Goal: Task Accomplishment & Management: Use online tool/utility

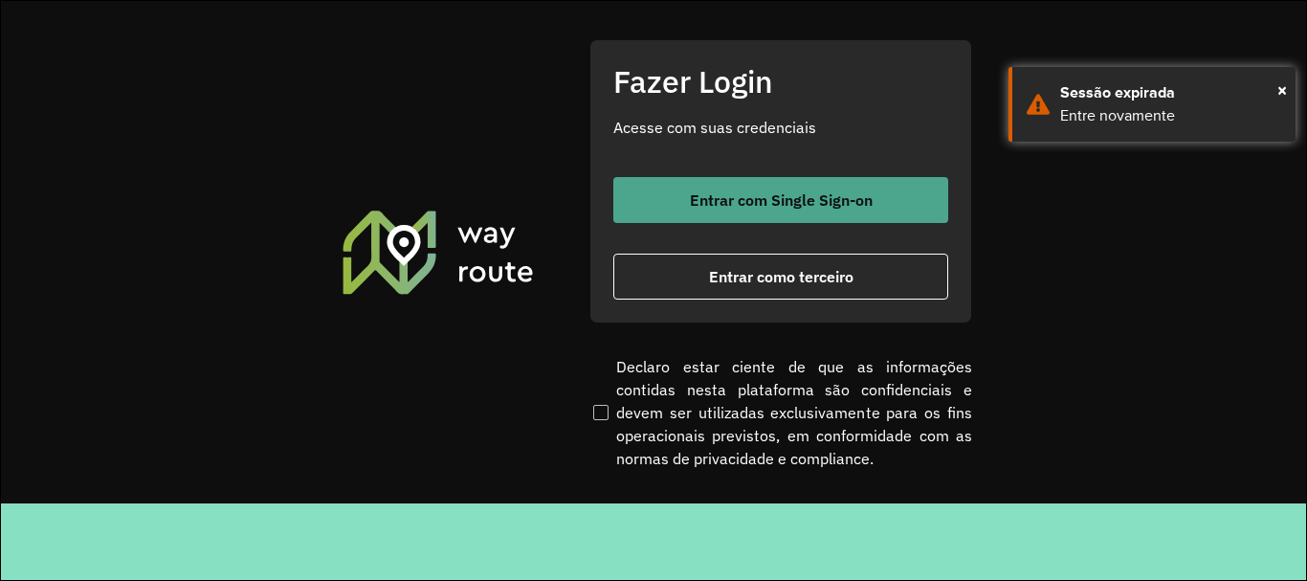
click at [796, 202] on span "Entrar com Single Sign-on" at bounding box center [781, 199] width 183 height 15
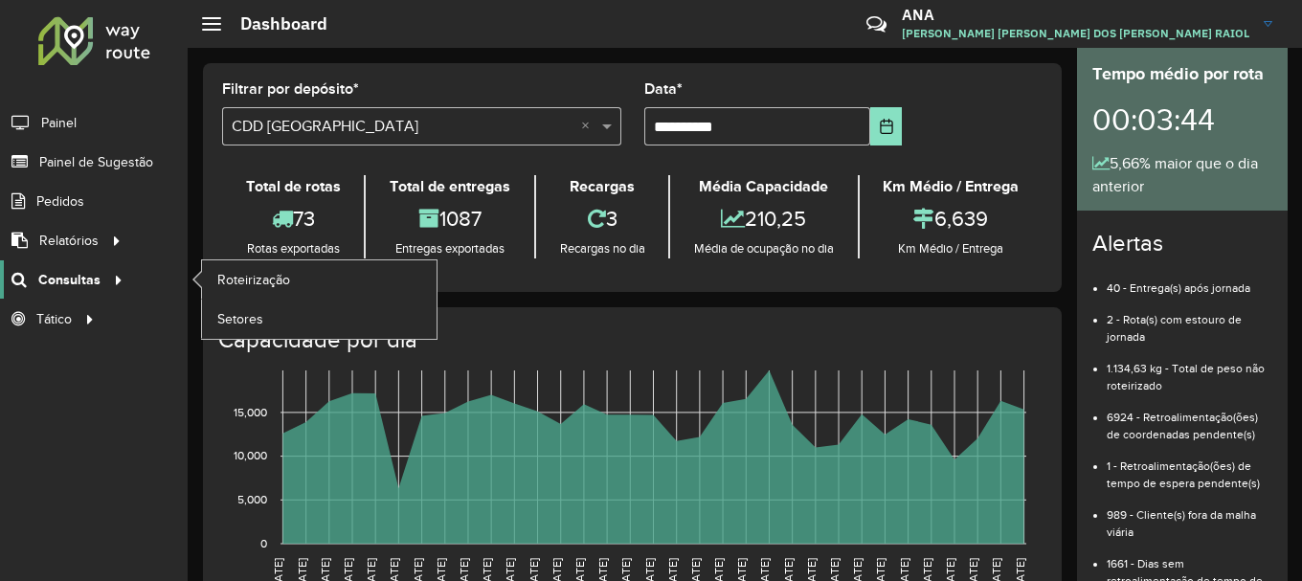
click at [107, 277] on icon at bounding box center [115, 278] width 16 height 29
click at [266, 277] on span "Roteirização" at bounding box center [256, 280] width 78 height 20
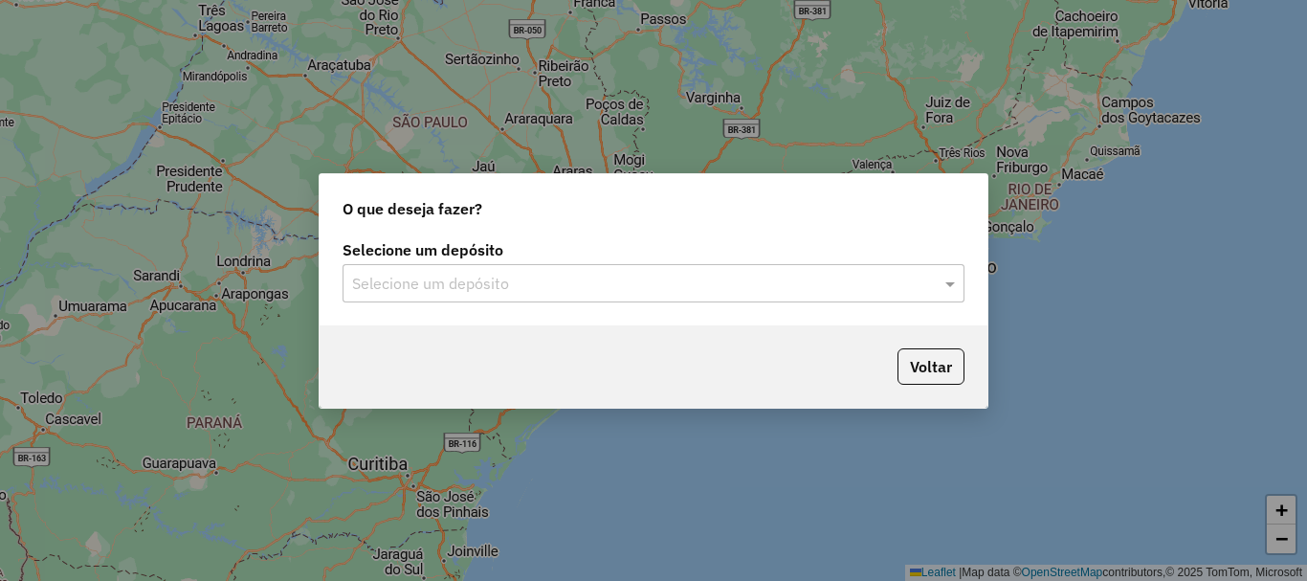
click at [461, 291] on input "text" at bounding box center [634, 284] width 565 height 23
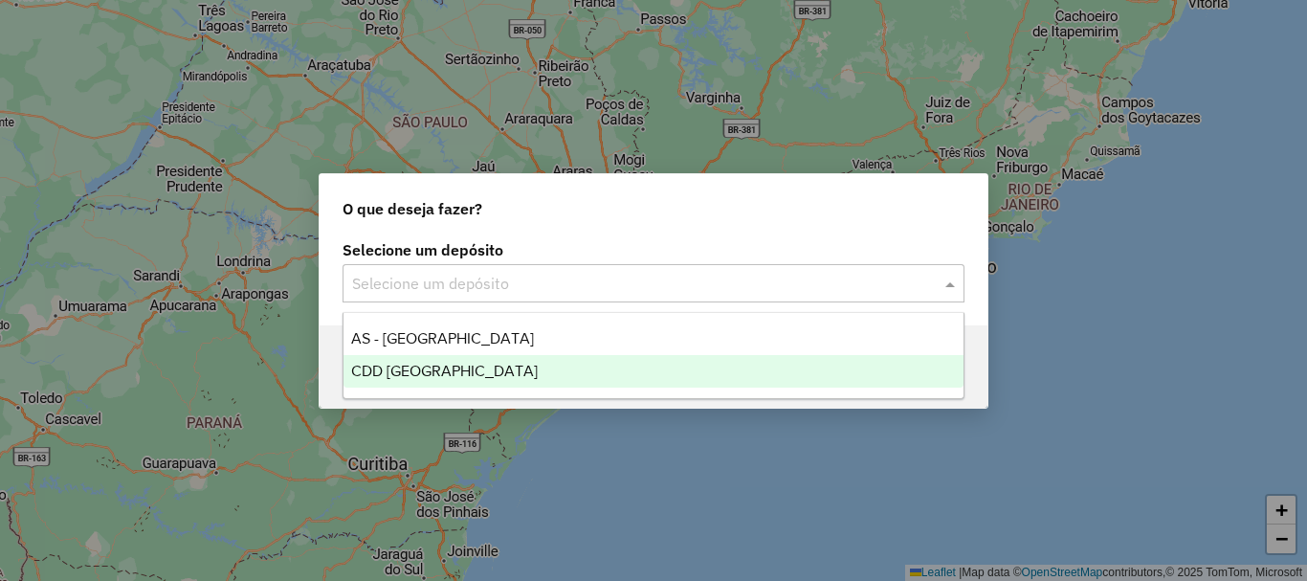
click at [390, 376] on span "CDD [GEOGRAPHIC_DATA]" at bounding box center [444, 371] width 187 height 16
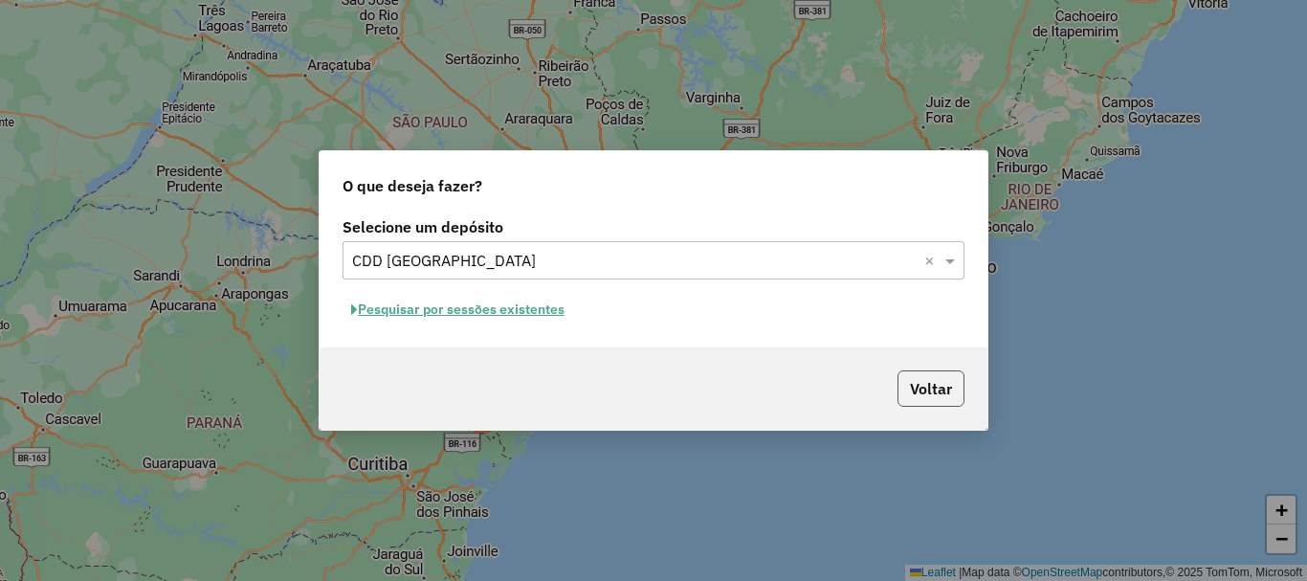
click at [926, 387] on button "Voltar" at bounding box center [931, 388] width 67 height 36
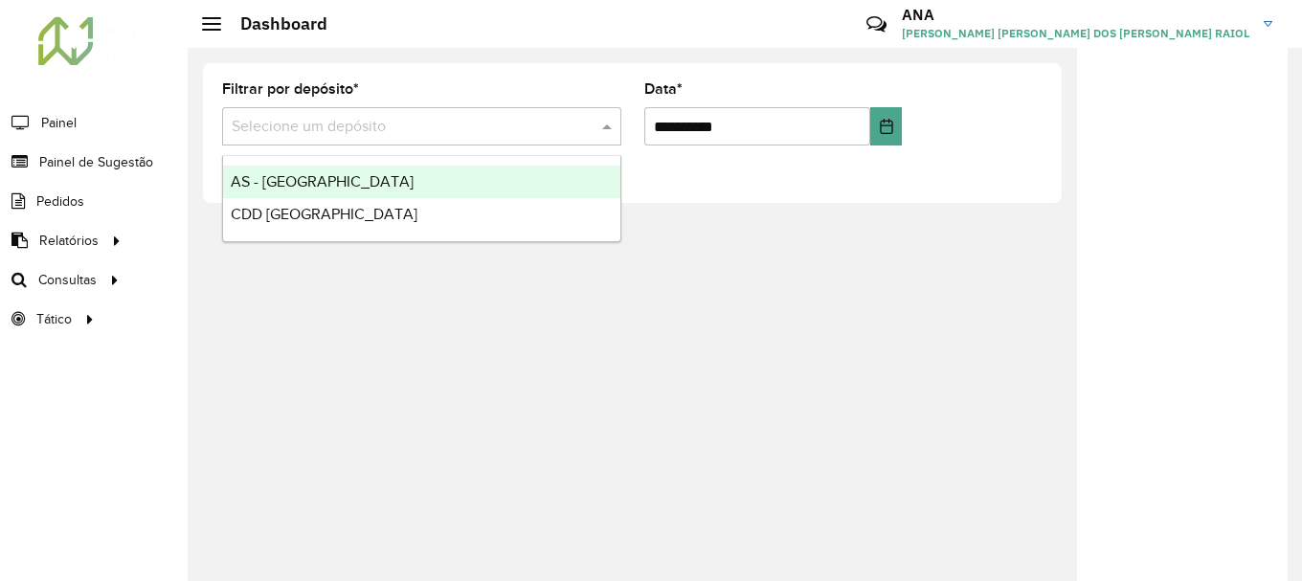
click at [401, 130] on input "text" at bounding box center [403, 127] width 342 height 23
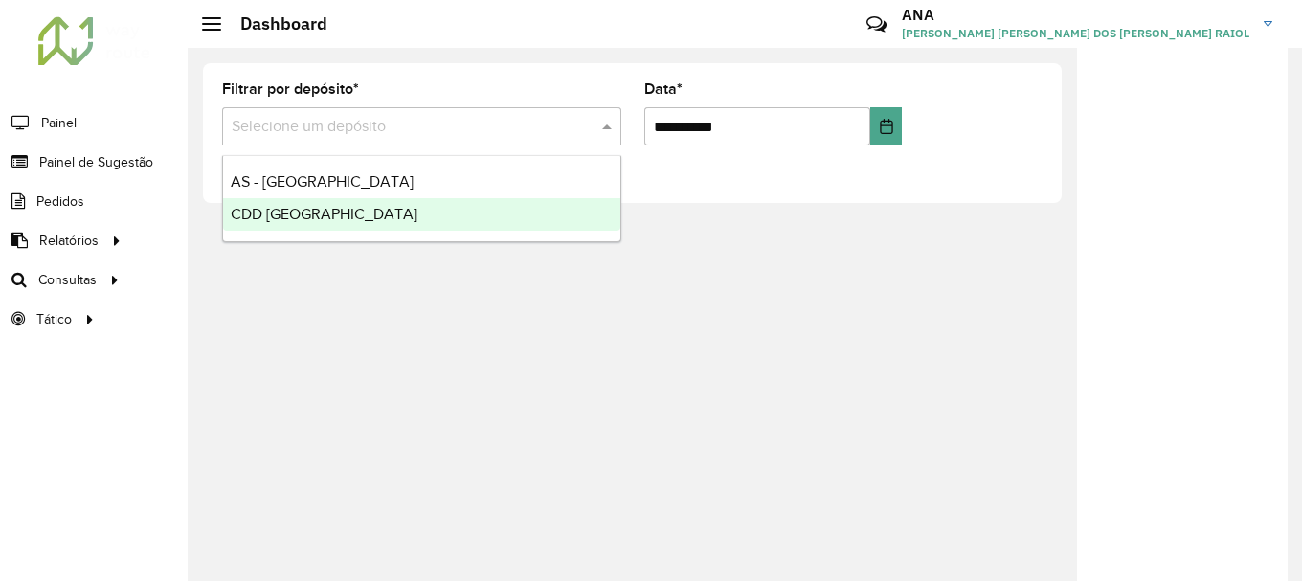
click at [318, 217] on span "CDD [GEOGRAPHIC_DATA]" at bounding box center [324, 214] width 187 height 16
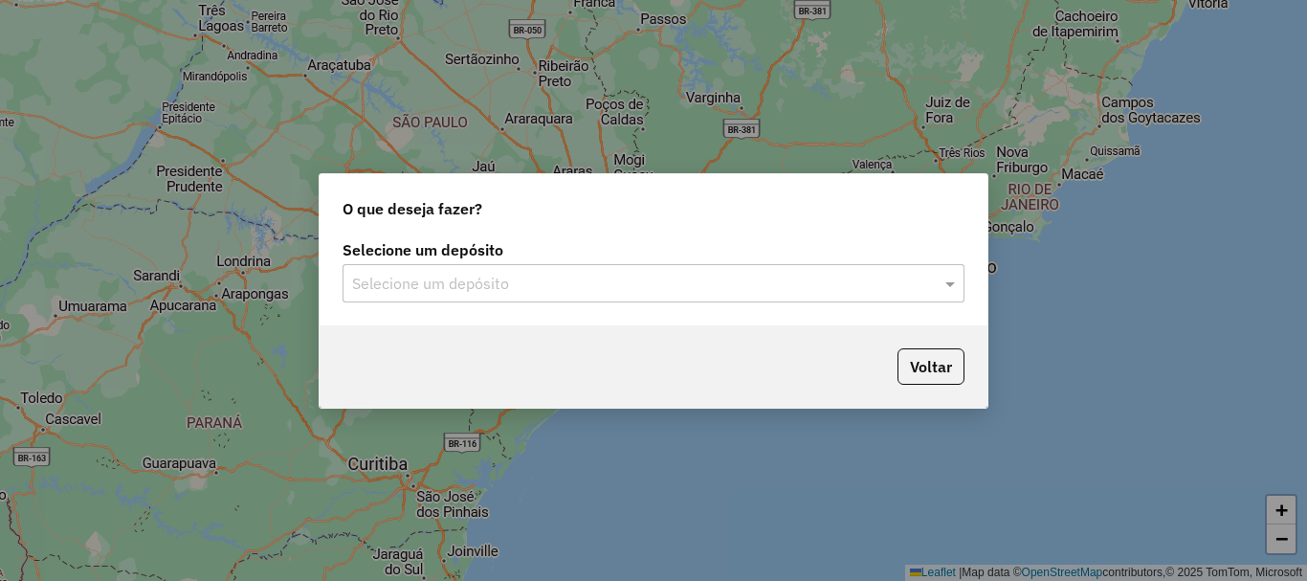
click at [572, 275] on input "text" at bounding box center [634, 284] width 565 height 23
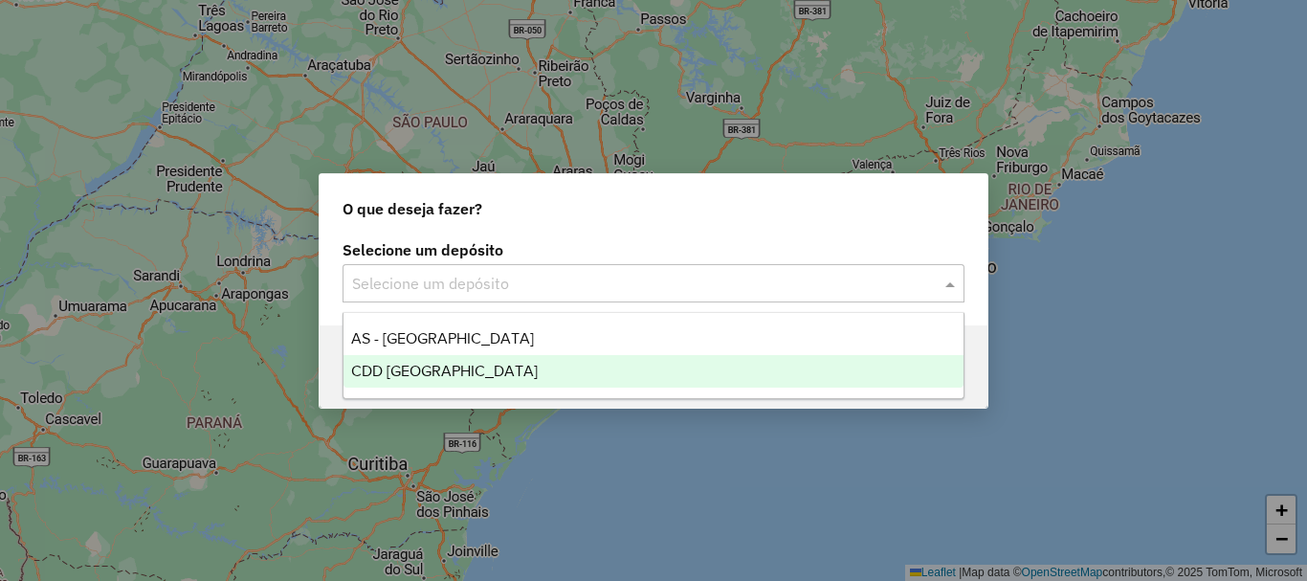
click at [419, 376] on span "CDD [GEOGRAPHIC_DATA]" at bounding box center [444, 371] width 187 height 16
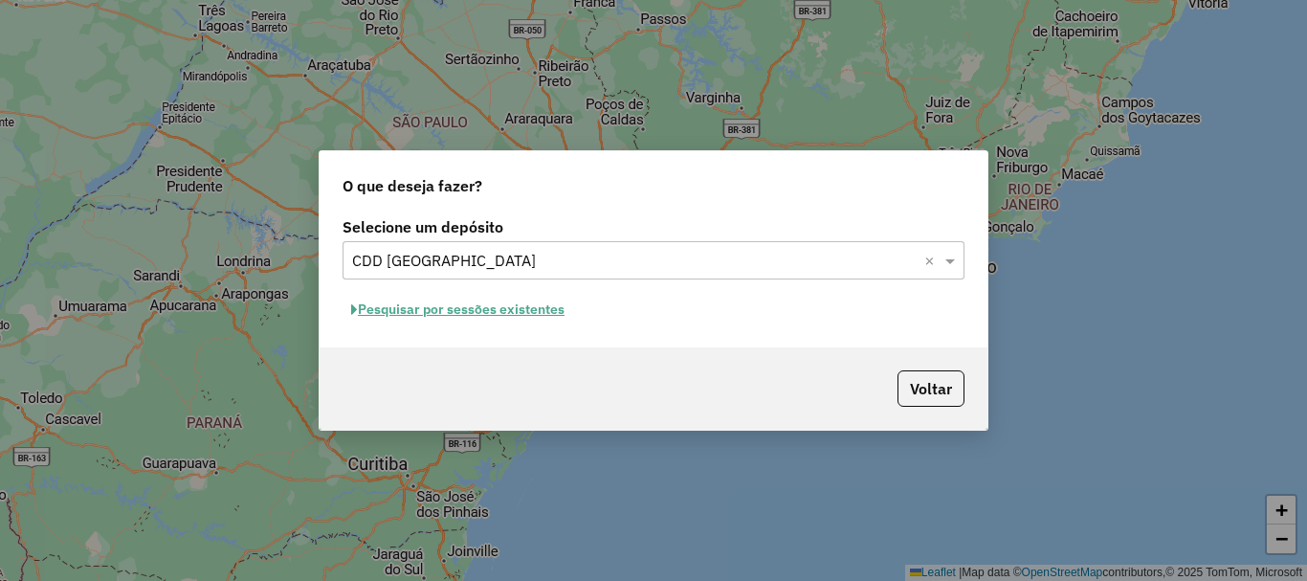
click at [487, 315] on button "Pesquisar por sessões existentes" at bounding box center [458, 310] width 231 height 30
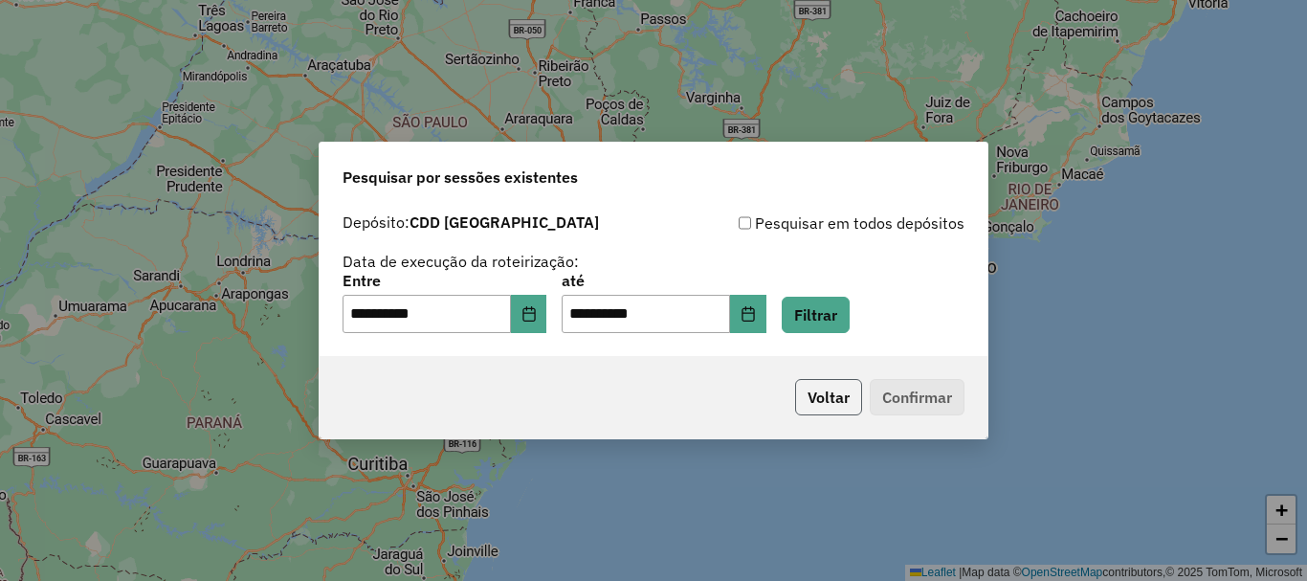
click at [825, 399] on button "Voltar" at bounding box center [828, 397] width 67 height 36
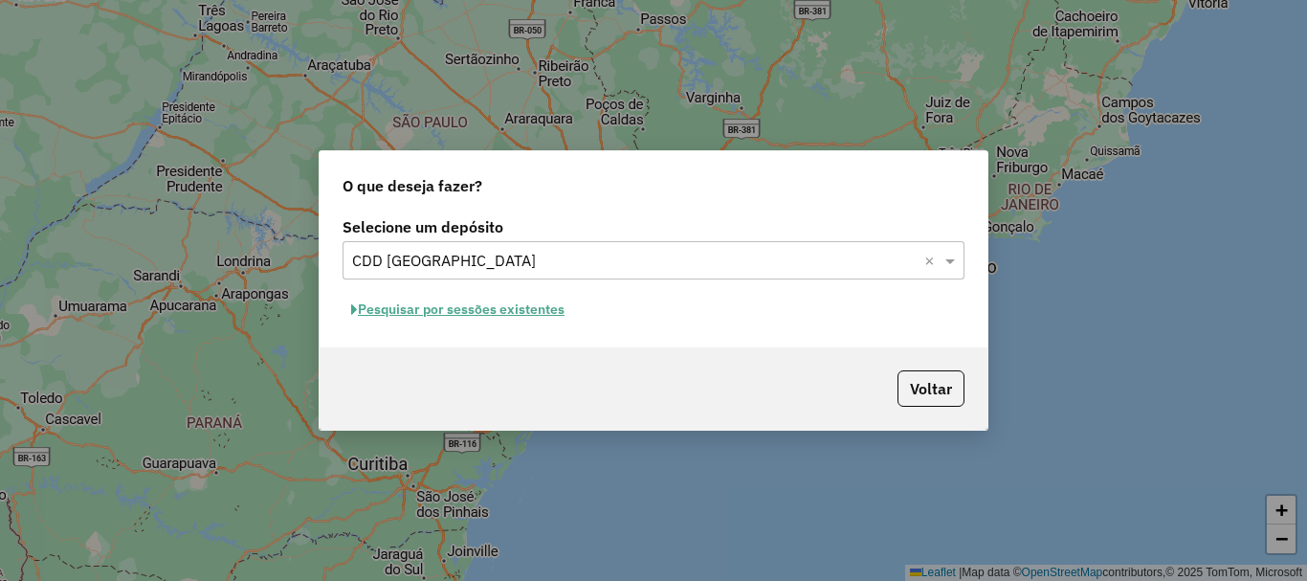
click at [450, 309] on button "Pesquisar por sessões existentes" at bounding box center [458, 310] width 231 height 30
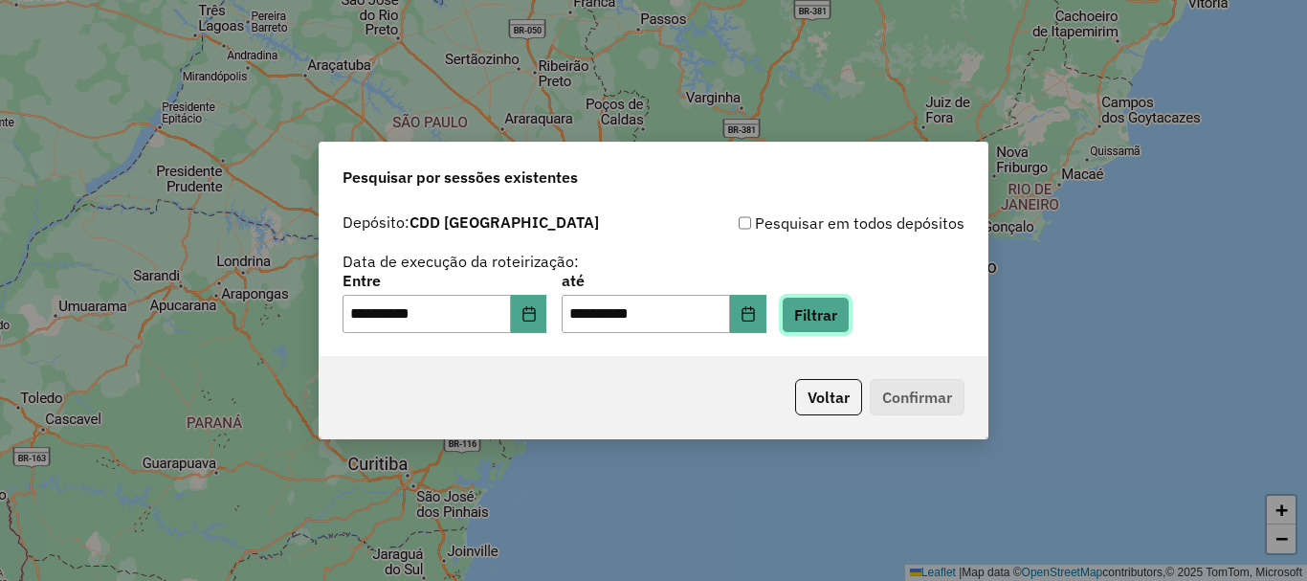
click at [849, 316] on button "Filtrar" at bounding box center [816, 315] width 68 height 36
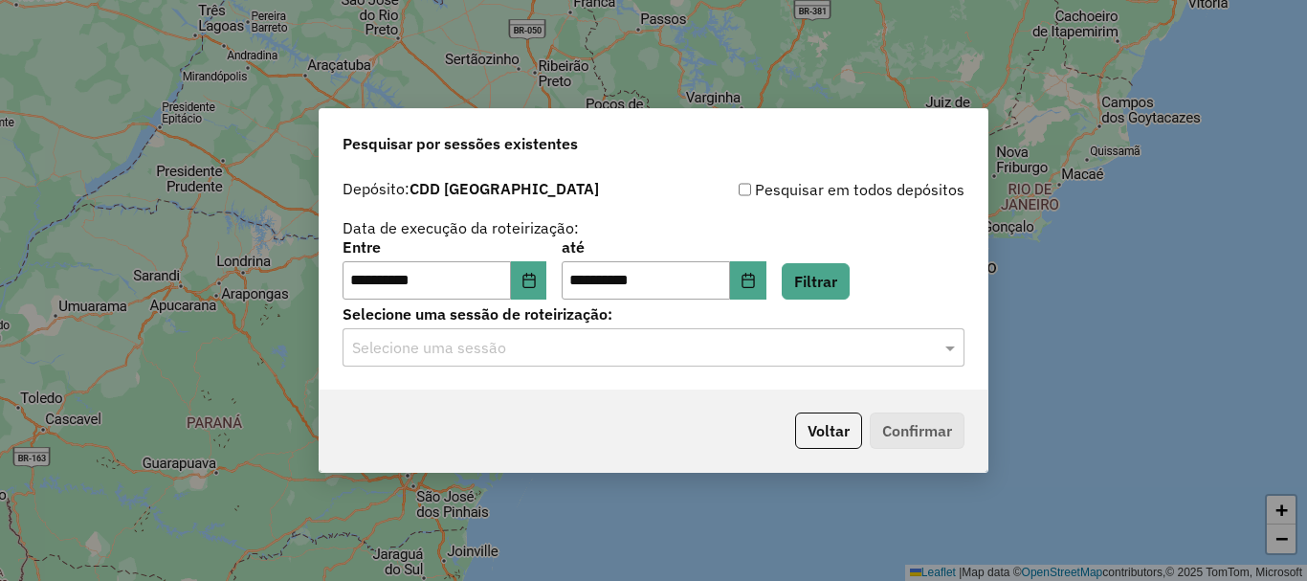
click at [740, 343] on input "text" at bounding box center [634, 348] width 565 height 23
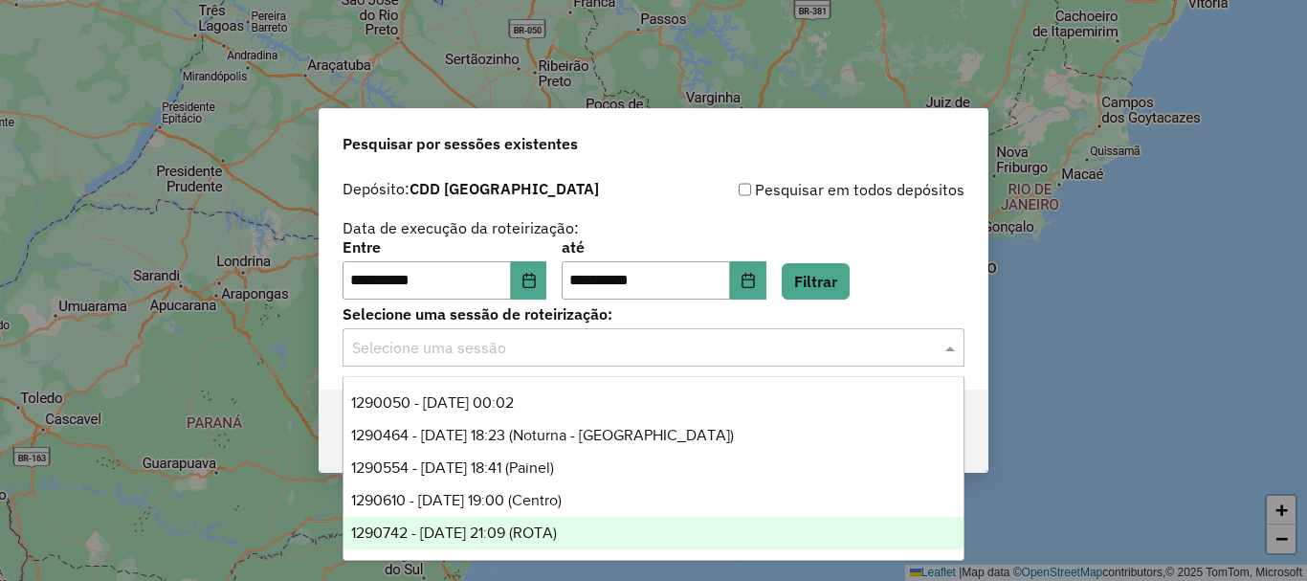
click at [557, 540] on span "1290742 - 08/10/2025 21:09 (ROTA)" at bounding box center [454, 533] width 206 height 16
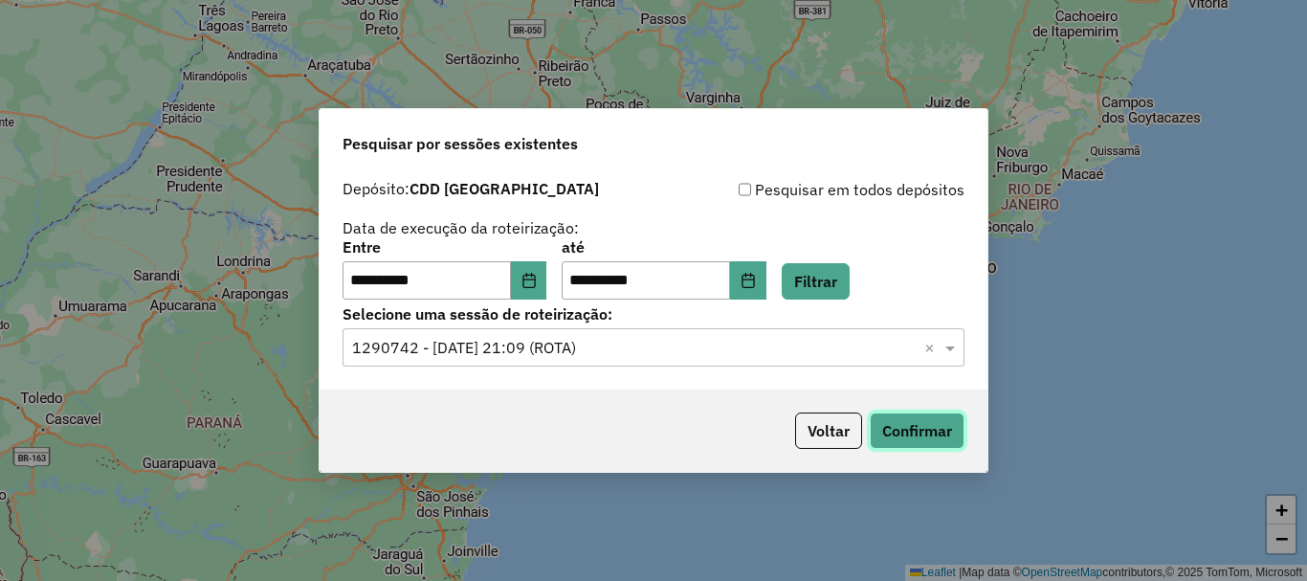
click at [911, 440] on button "Confirmar" at bounding box center [917, 431] width 95 height 36
click at [914, 444] on button "Confirmar" at bounding box center [917, 431] width 95 height 36
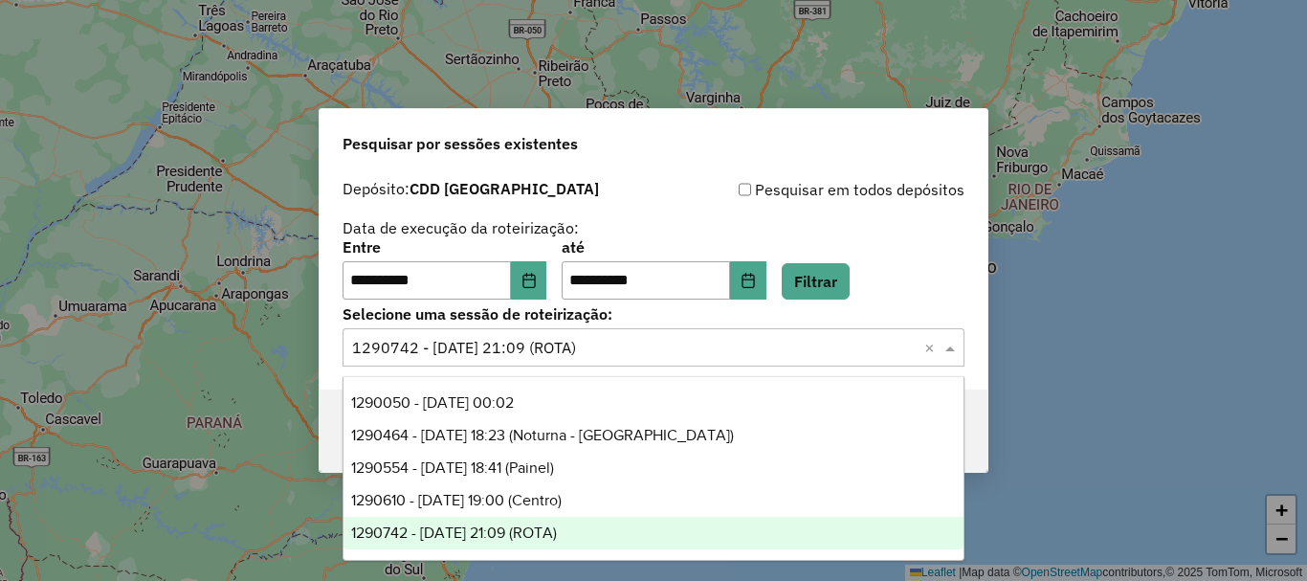
click at [653, 351] on input "text" at bounding box center [634, 348] width 565 height 23
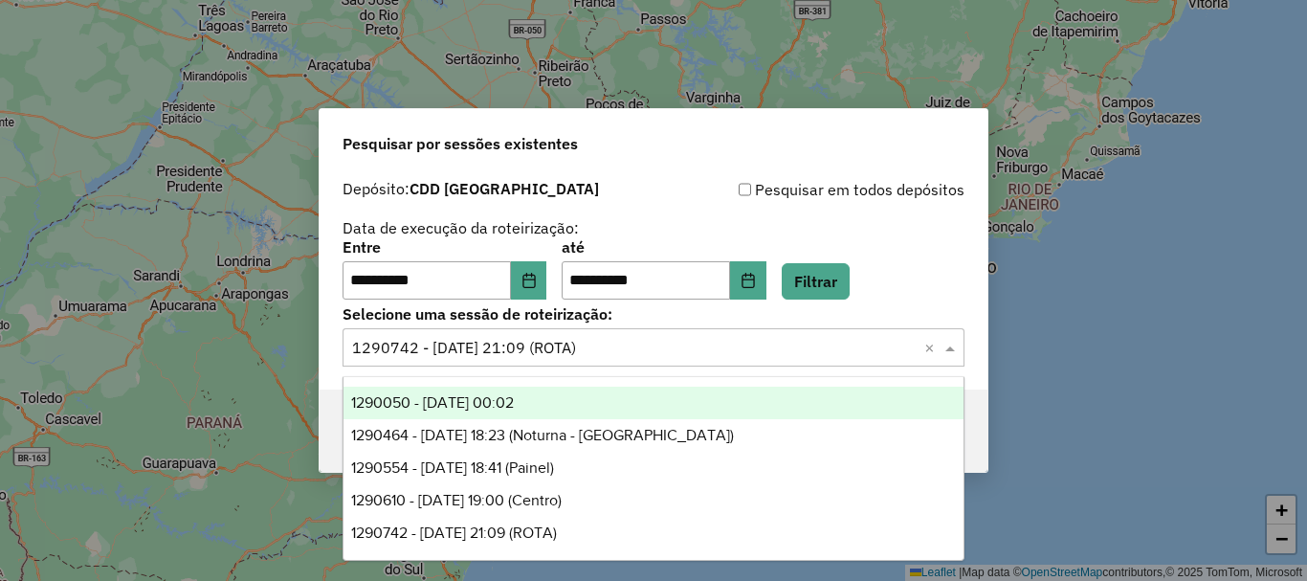
click at [514, 401] on span "1290050 - 08/10/2025 00:02" at bounding box center [432, 402] width 163 height 16
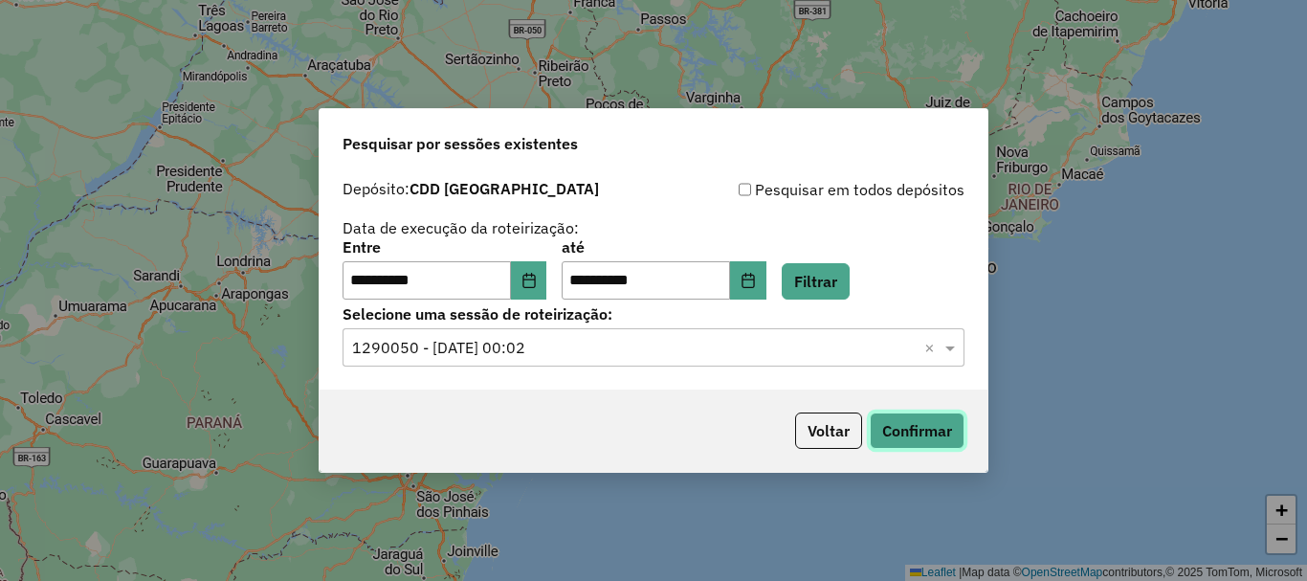
click at [937, 435] on button "Confirmar" at bounding box center [917, 431] width 95 height 36
click at [908, 413] on p-footer "Voltar Confirmar" at bounding box center [876, 431] width 177 height 36
click at [917, 438] on button "Confirmar" at bounding box center [917, 431] width 95 height 36
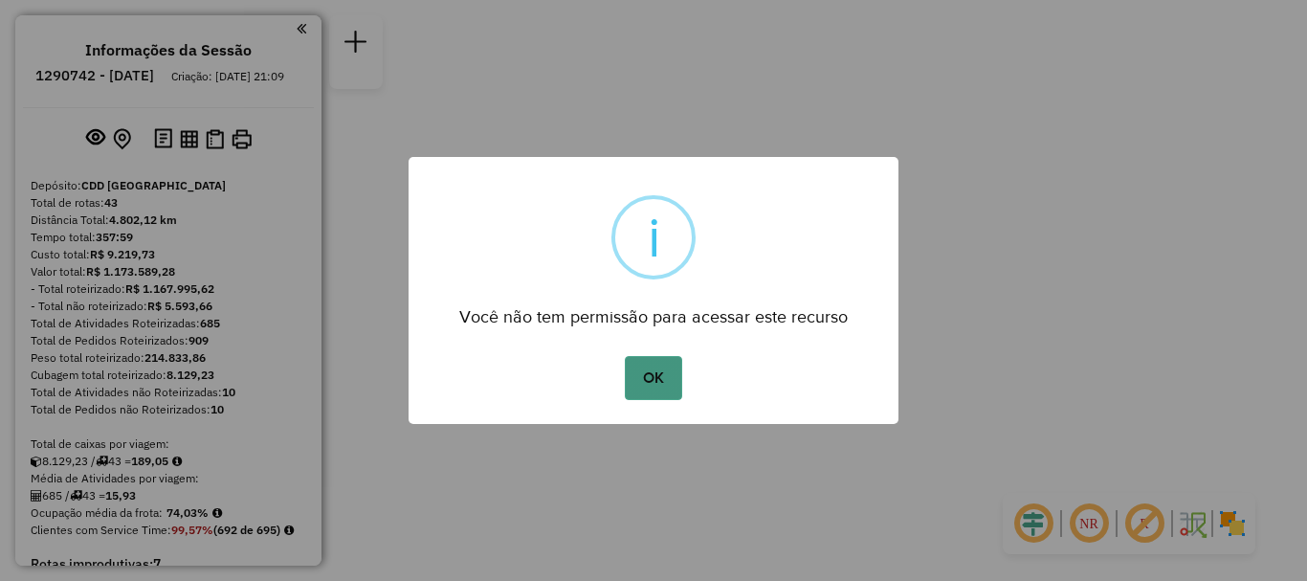
click at [667, 383] on button "OK" at bounding box center [653, 378] width 56 height 44
click at [642, 383] on button "OK" at bounding box center [653, 378] width 56 height 44
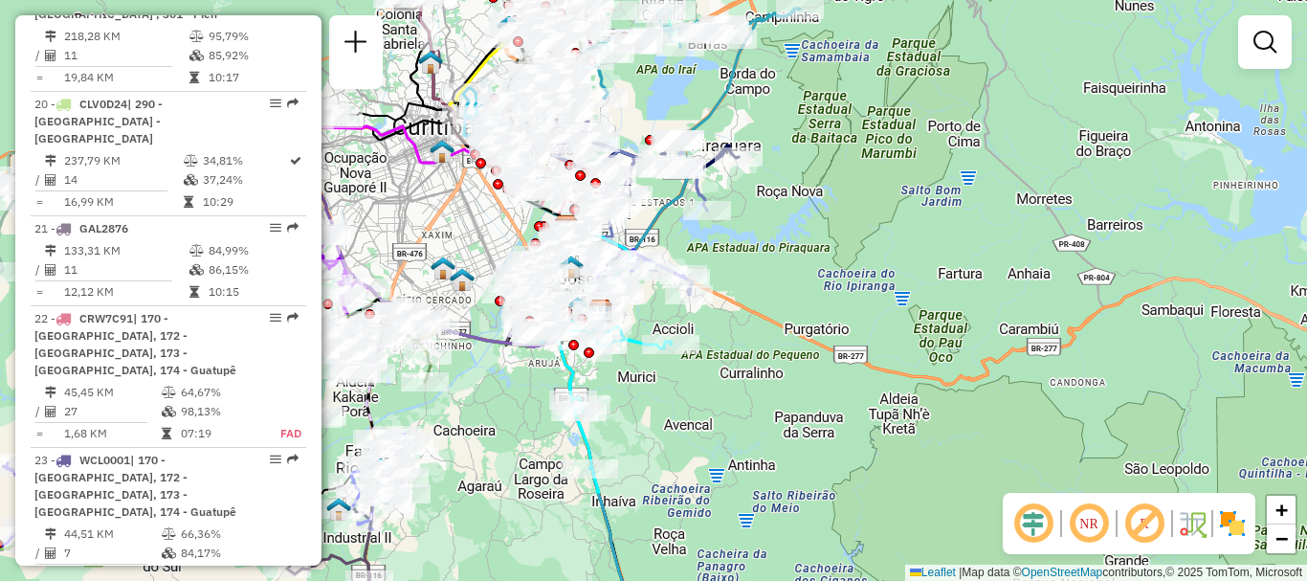
scroll to position [3022, 0]
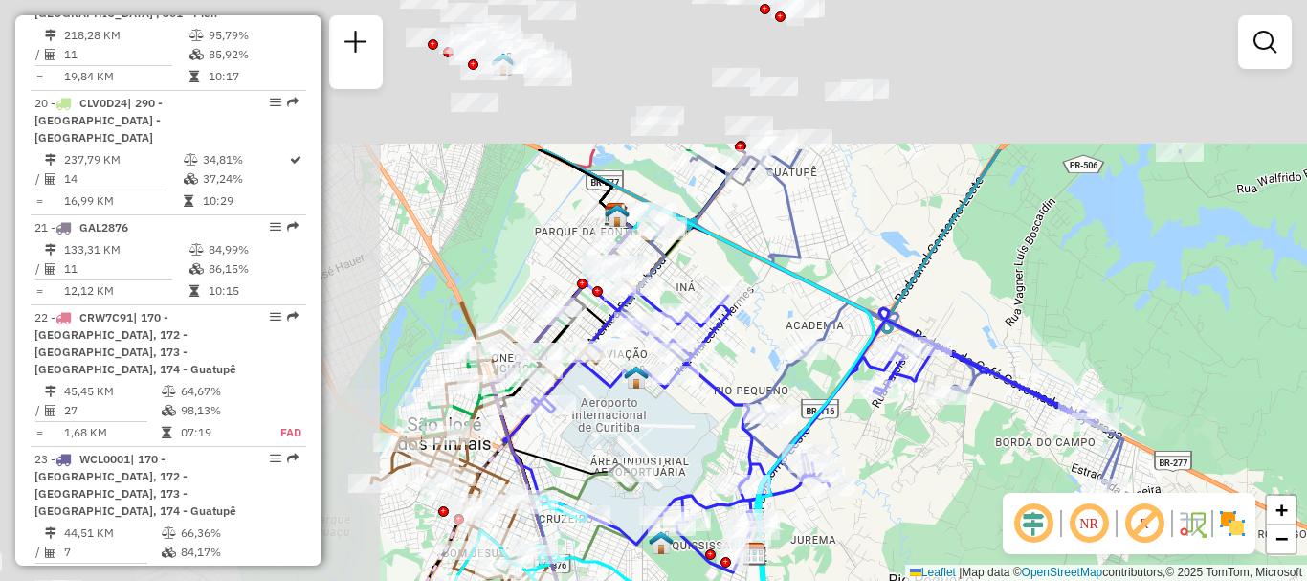
drag, startPoint x: 630, startPoint y: 121, endPoint x: 990, endPoint y: 324, distance: 413.1
click at [990, 324] on div "Janela de atendimento Grade de atendimento Capacidade Transportadoras Veículos …" at bounding box center [653, 290] width 1307 height 581
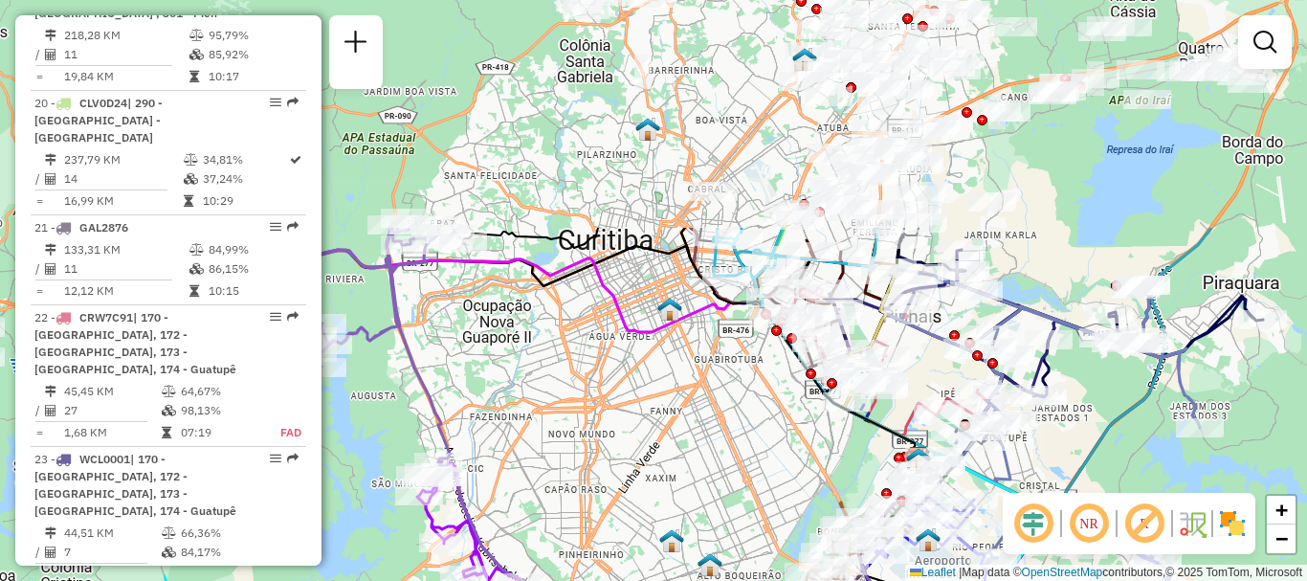
drag, startPoint x: 533, startPoint y: 134, endPoint x: 836, endPoint y: 427, distance: 421.0
click at [836, 427] on div "Janela de atendimento Grade de atendimento Capacidade Transportadoras Veículos …" at bounding box center [653, 290] width 1307 height 581
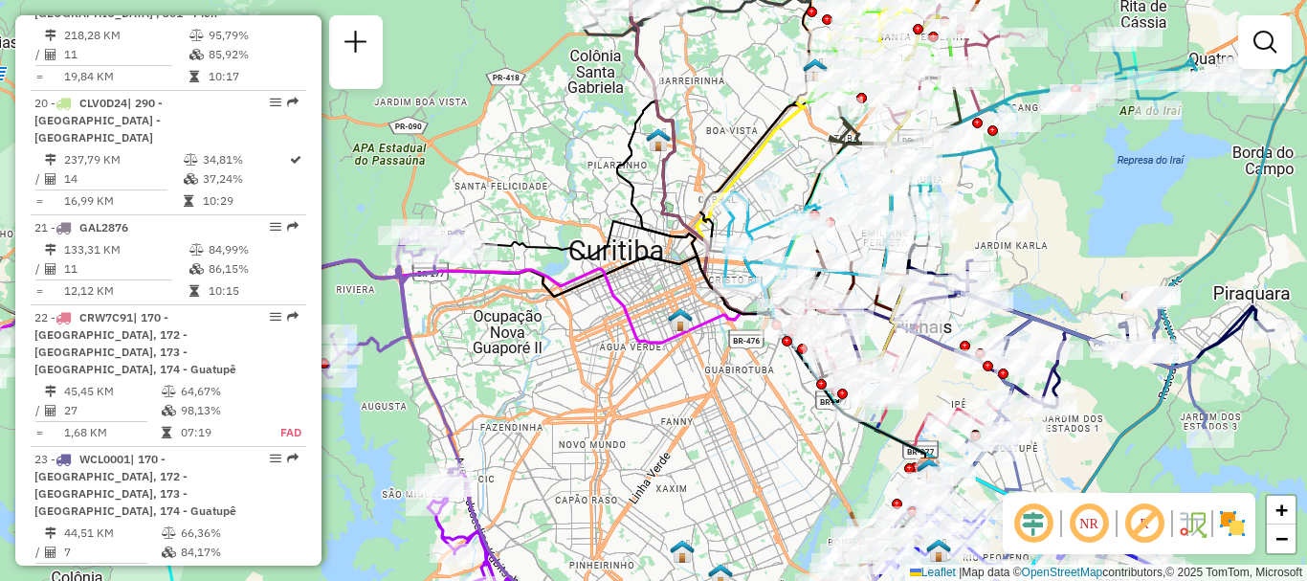
click at [620, 359] on div "Janela de atendimento Grade de atendimento Capacidade Transportadoras Veículos …" at bounding box center [653, 290] width 1307 height 581
click at [647, 364] on div "Janela de atendimento Grade de atendimento Capacidade Transportadoras Veículos …" at bounding box center [653, 290] width 1307 height 581
click at [1292, 517] on link "+" at bounding box center [1281, 510] width 29 height 29
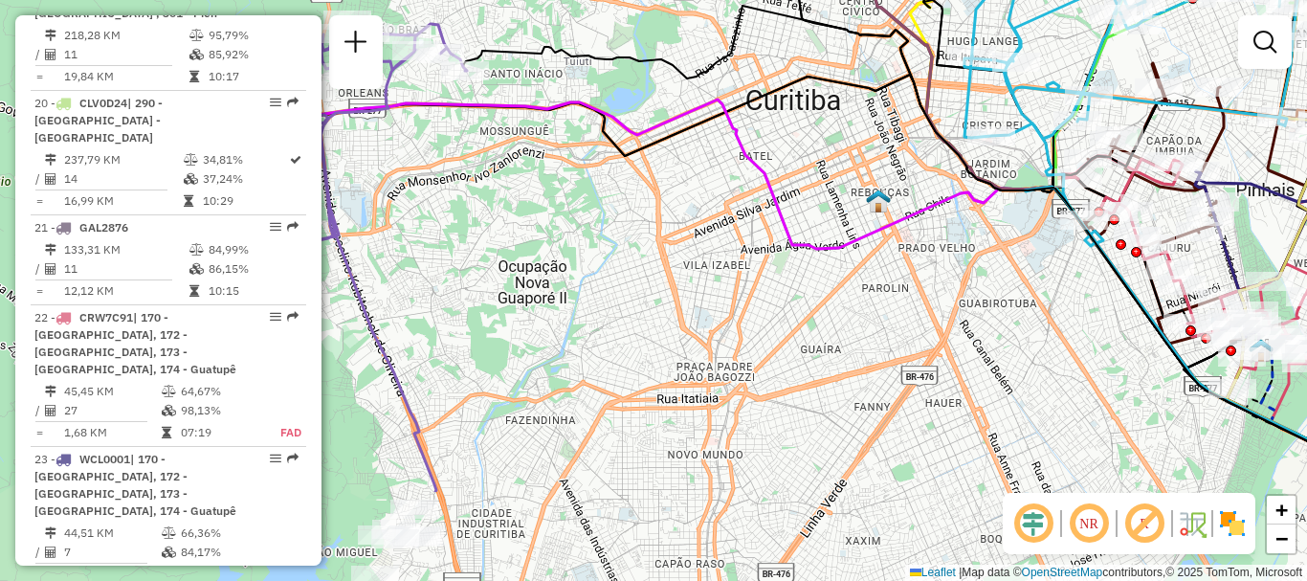
drag, startPoint x: 642, startPoint y: 442, endPoint x: 813, endPoint y: 296, distance: 224.7
click at [813, 296] on div "Janela de atendimento Grade de atendimento Capacidade Transportadoras Veículos …" at bounding box center [653, 290] width 1307 height 581
click at [1291, 515] on link "+" at bounding box center [1281, 510] width 29 height 29
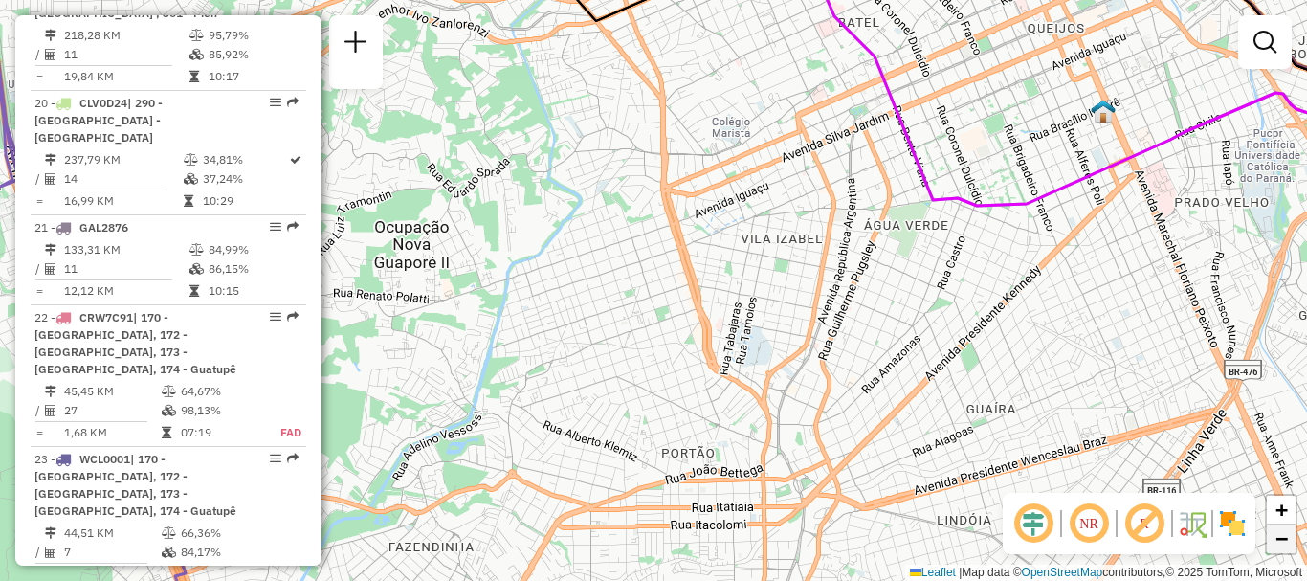
click at [1283, 539] on span "−" at bounding box center [1282, 538] width 12 height 24
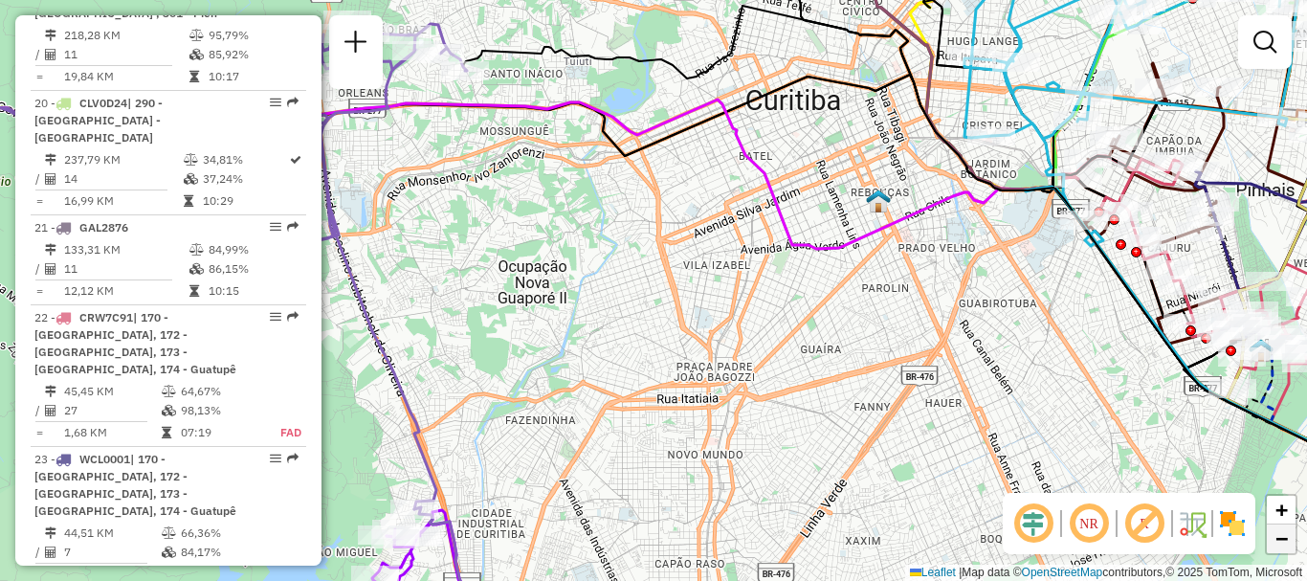
click at [1283, 539] on span "−" at bounding box center [1282, 538] width 12 height 24
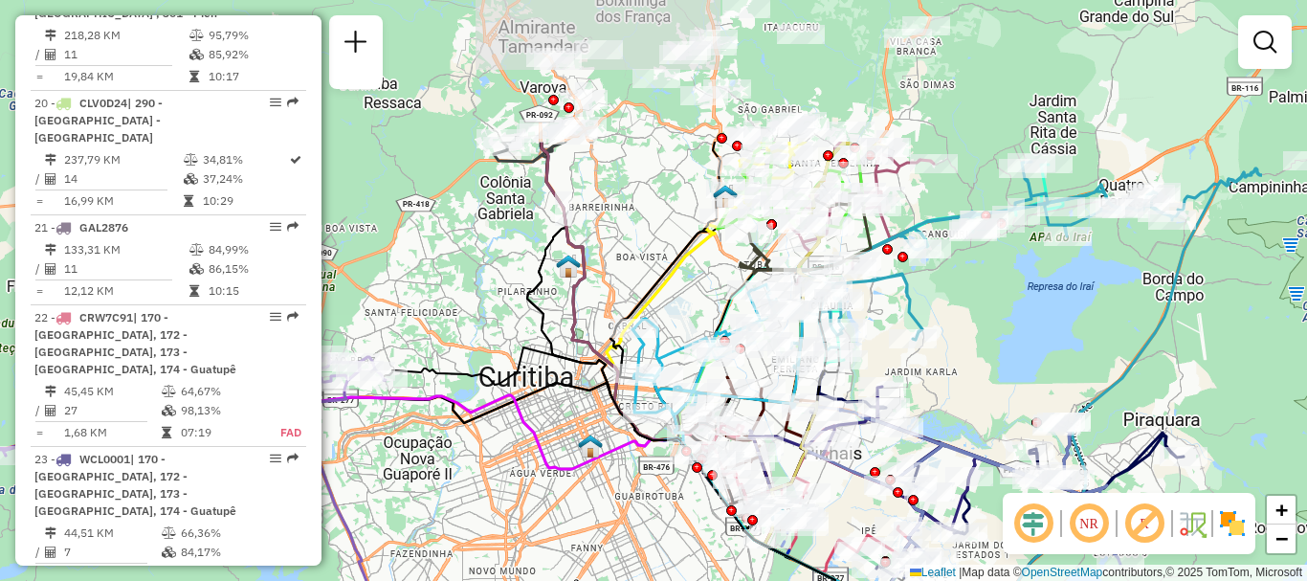
drag, startPoint x: 929, startPoint y: 393, endPoint x: 771, endPoint y: 613, distance: 270.1
click at [771, 580] on html "Aguarde... Pop-up bloqueado! Seu navegador bloqueou automáticamente a abertura …" at bounding box center [653, 290] width 1307 height 581
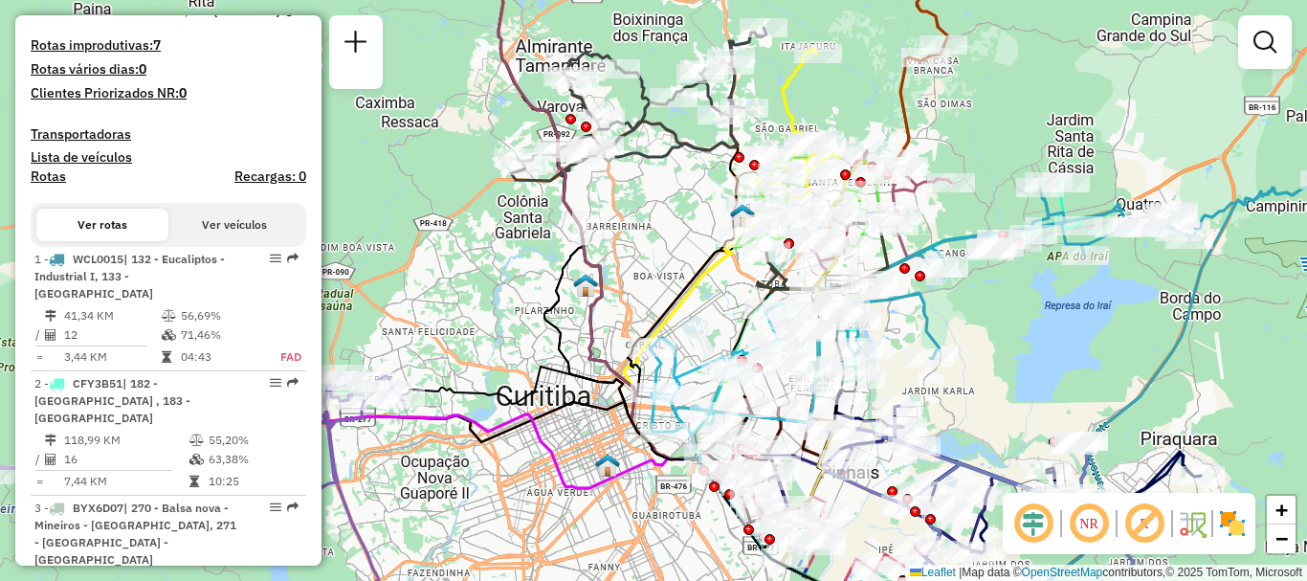
scroll to position [520, 0]
click at [569, 487] on icon at bounding box center [382, 514] width 1027 height 216
select select "**********"
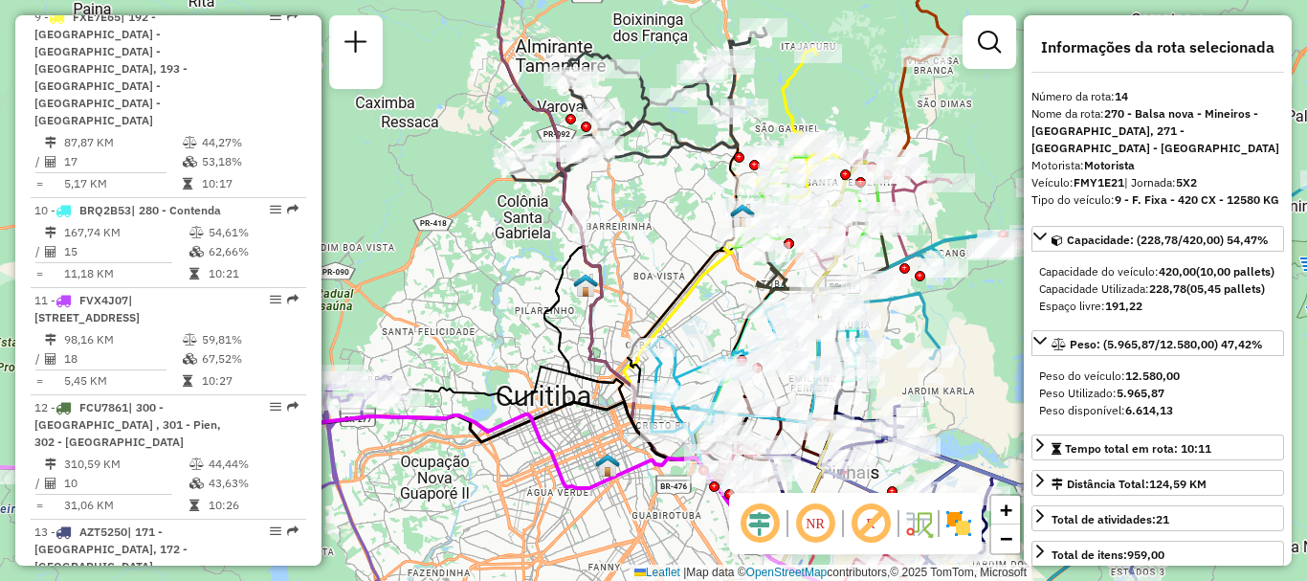
scroll to position [2265, 0]
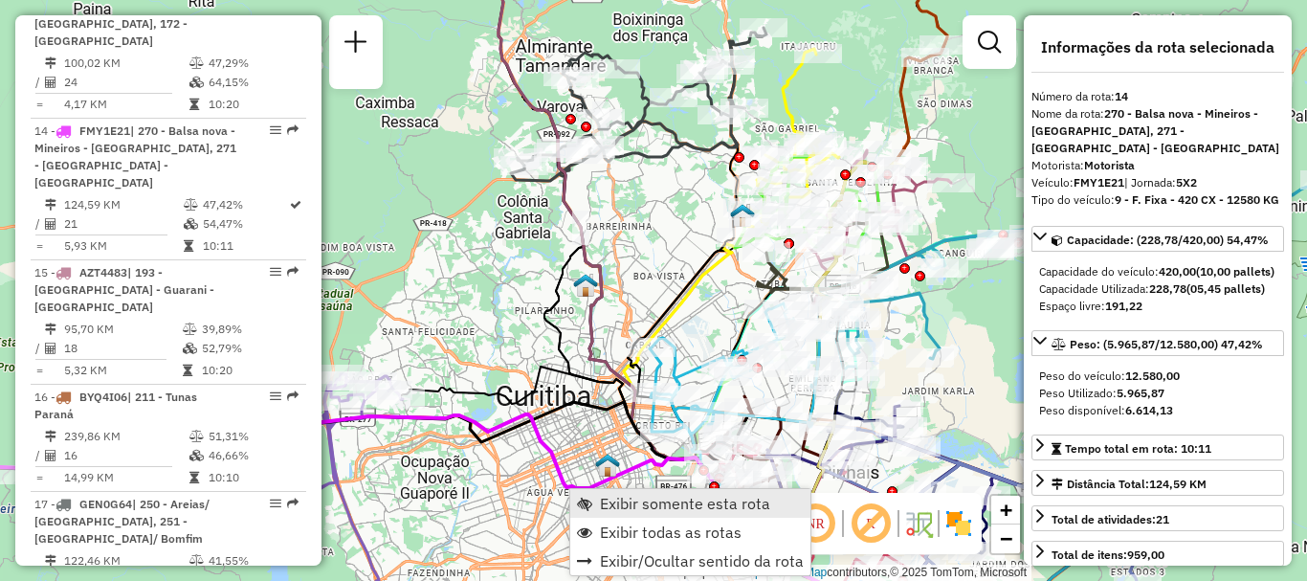
click at [624, 504] on span "Exibir somente esta rota" at bounding box center [685, 503] width 170 height 15
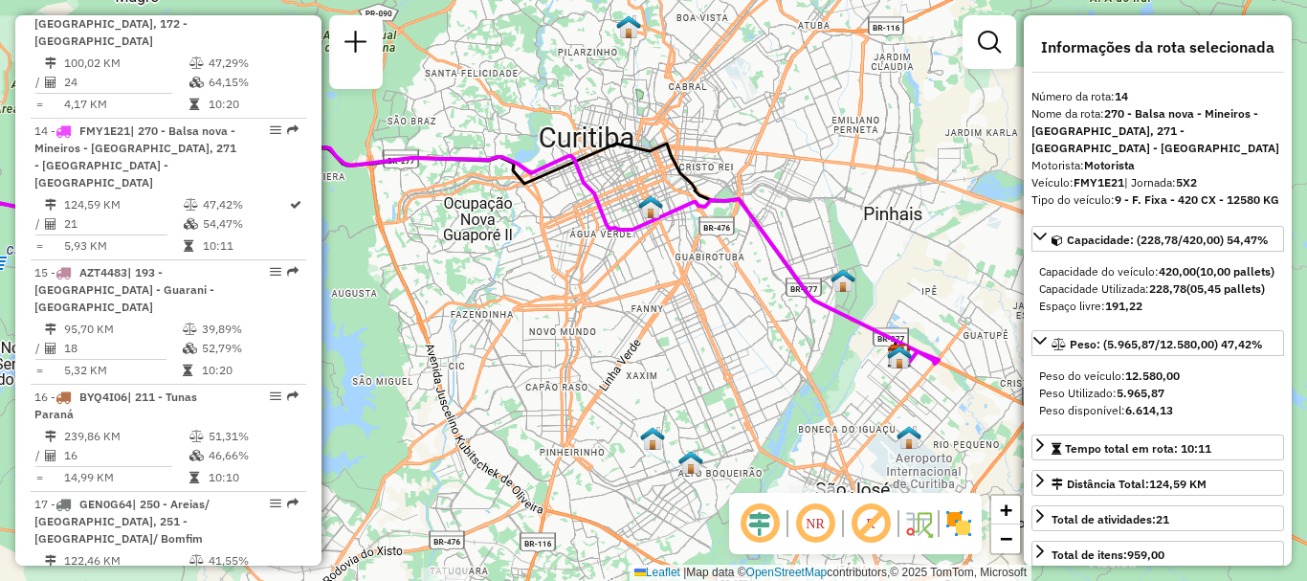
drag, startPoint x: 985, startPoint y: 360, endPoint x: 707, endPoint y: 323, distance: 280.1
click at [707, 323] on div "Janela de atendimento Grade de atendimento Capacidade Transportadoras Veículos …" at bounding box center [653, 290] width 1307 height 581
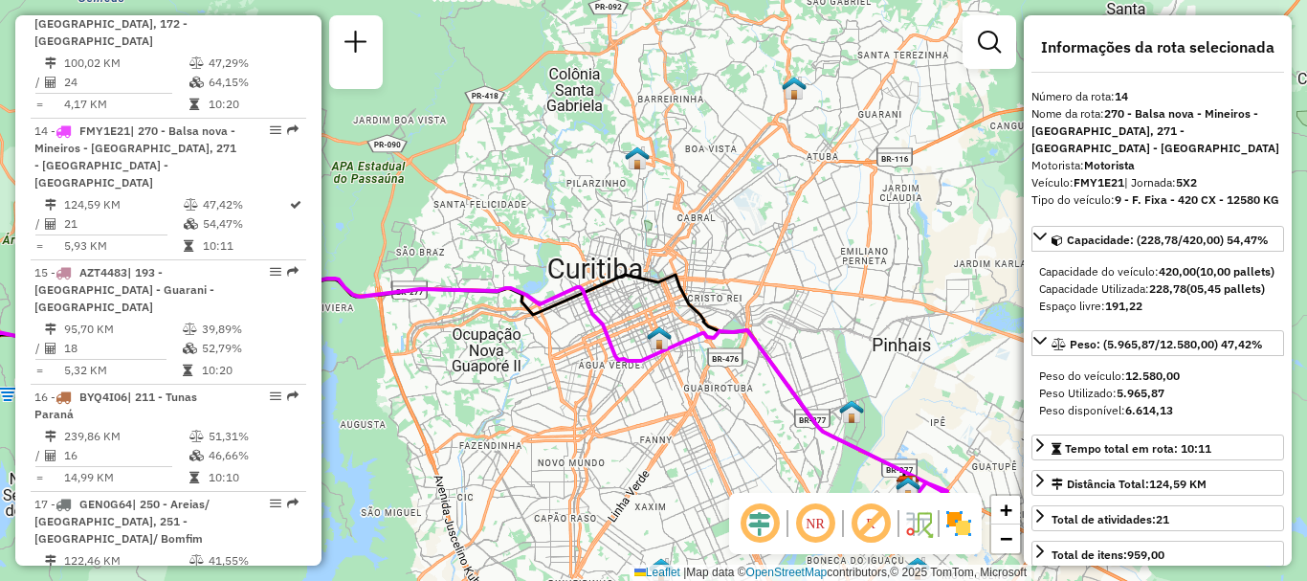
drag, startPoint x: 826, startPoint y: 387, endPoint x: 836, endPoint y: 518, distance: 131.5
click at [836, 518] on hb-router-mapa "Informações da Sessão 1290742 - 08/10/2025 Criação: 07/10/2025 21:09 Depósito: …" at bounding box center [653, 290] width 1307 height 581
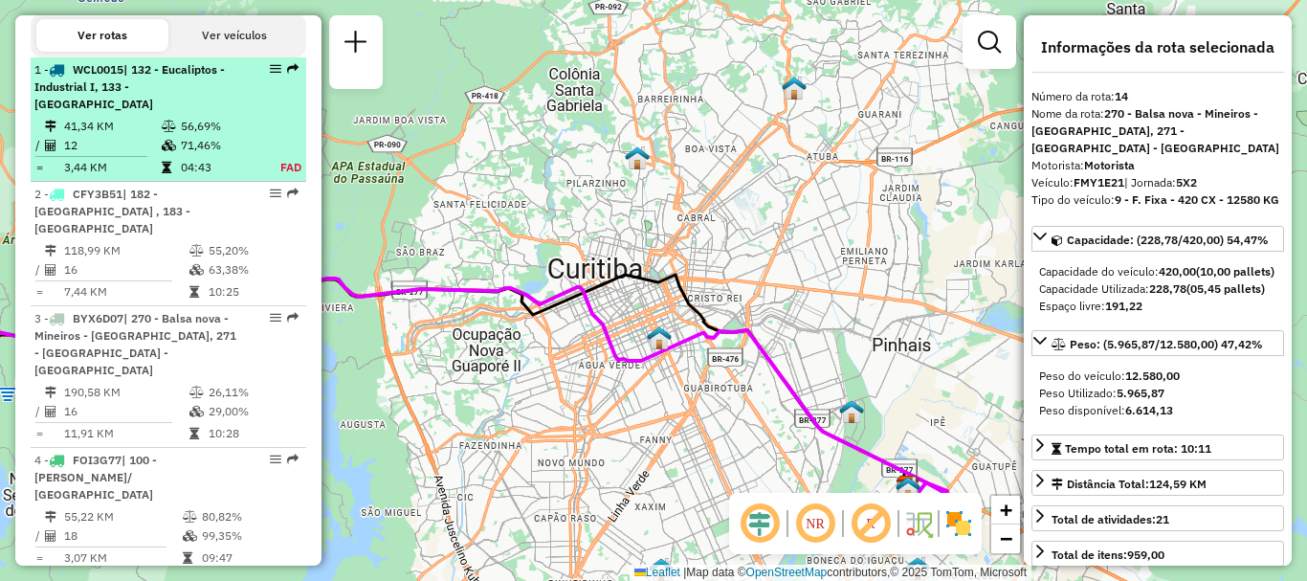
scroll to position [725, 0]
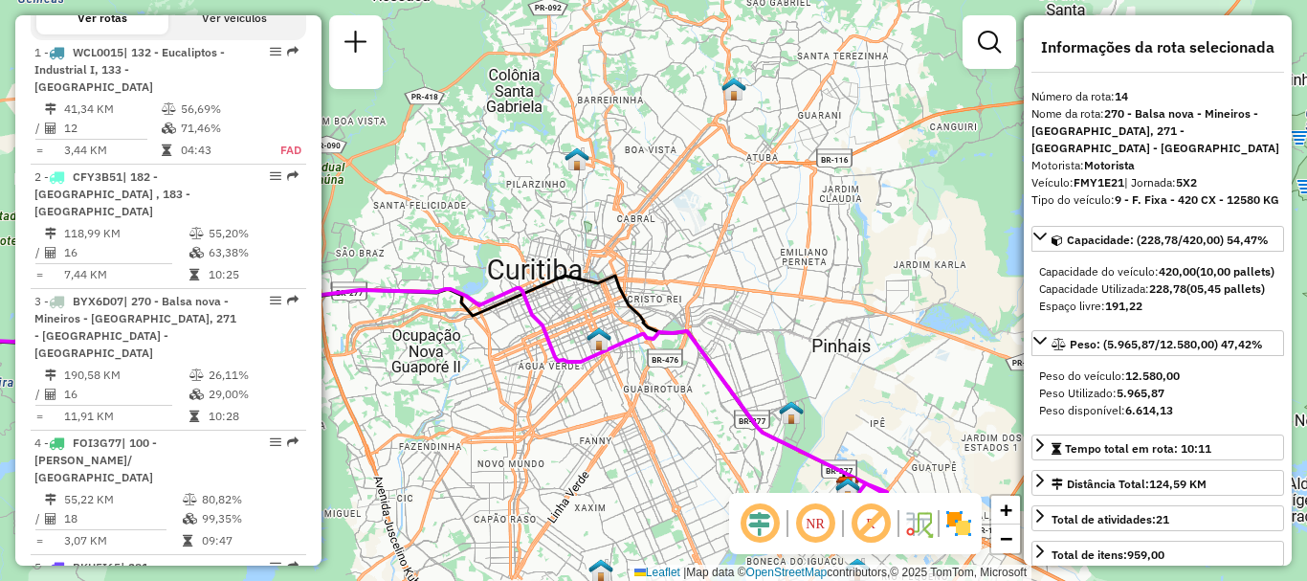
drag, startPoint x: 408, startPoint y: 393, endPoint x: 343, endPoint y: 414, distance: 68.4
click at [343, 414] on div "Janela de atendimento Grade de atendimento Capacidade Transportadoras Veículos …" at bounding box center [653, 290] width 1307 height 581
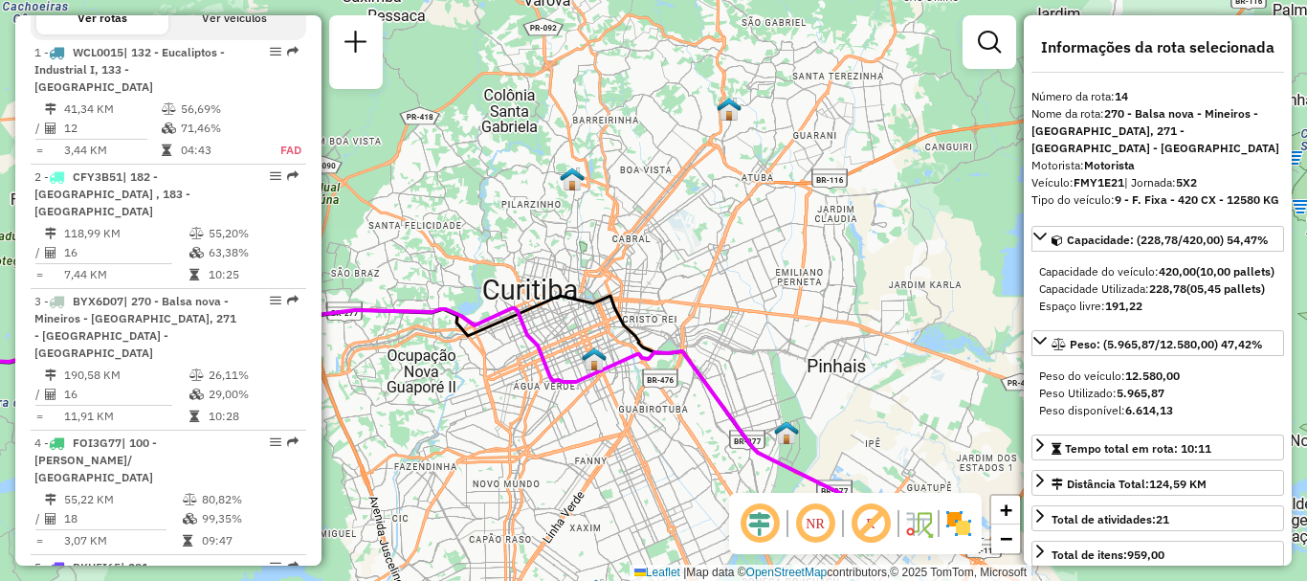
click at [614, 363] on icon at bounding box center [376, 408] width 1014 height 216
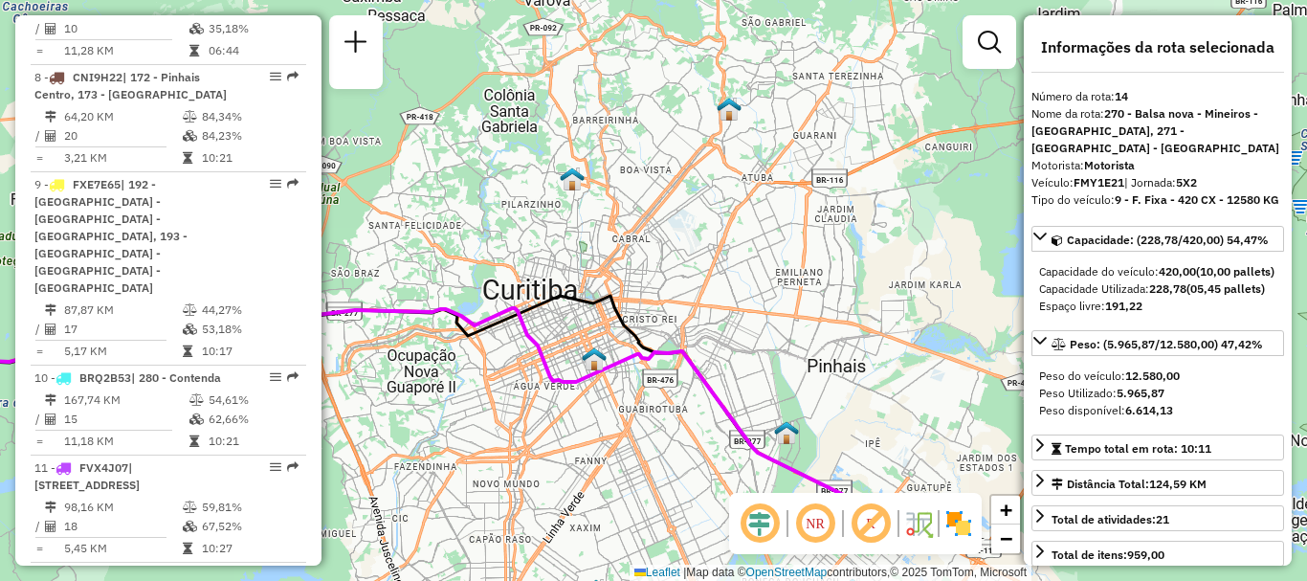
scroll to position [2265, 0]
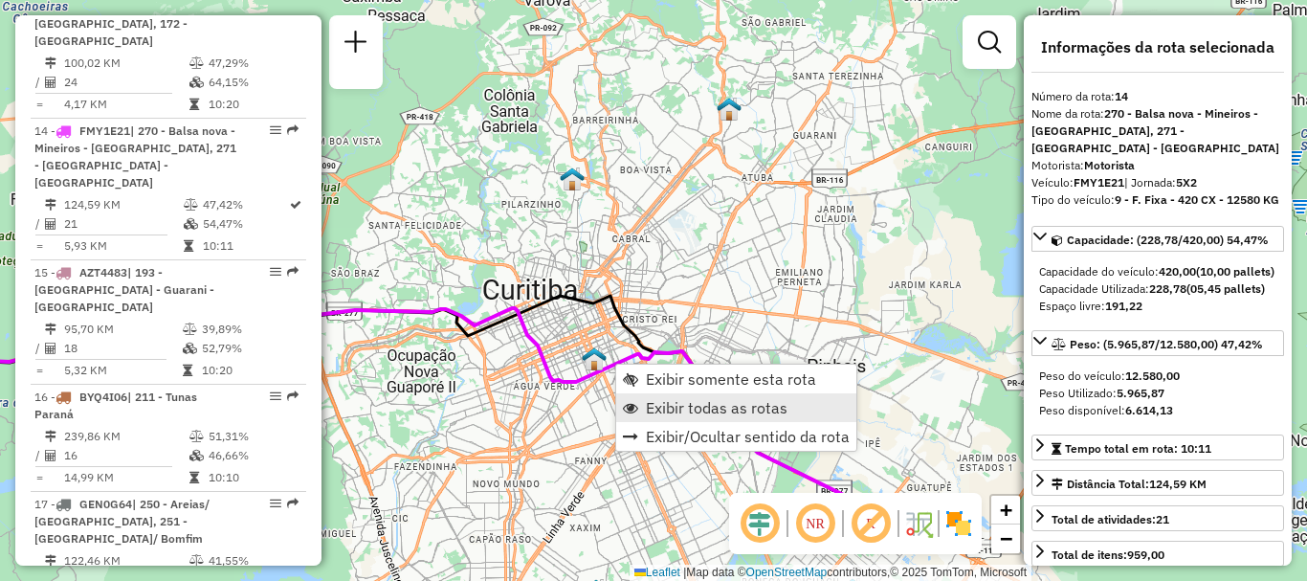
click at [819, 410] on link "Exibir todas as rotas" at bounding box center [736, 407] width 240 height 29
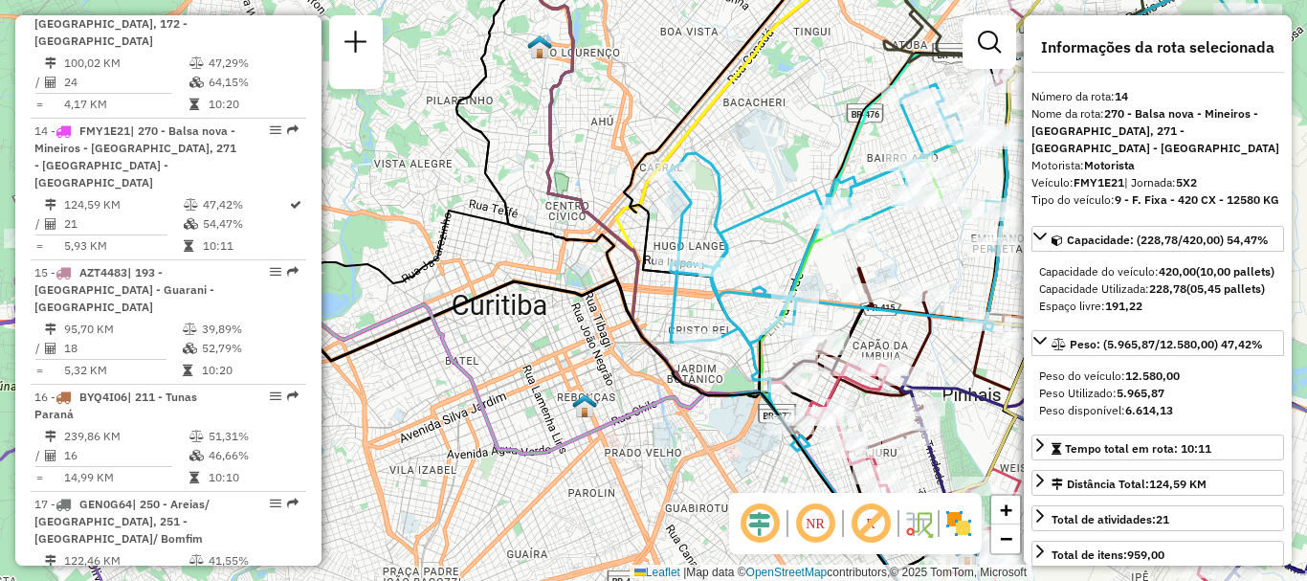
click at [812, 462] on icon at bounding box center [584, 425] width 830 height 428
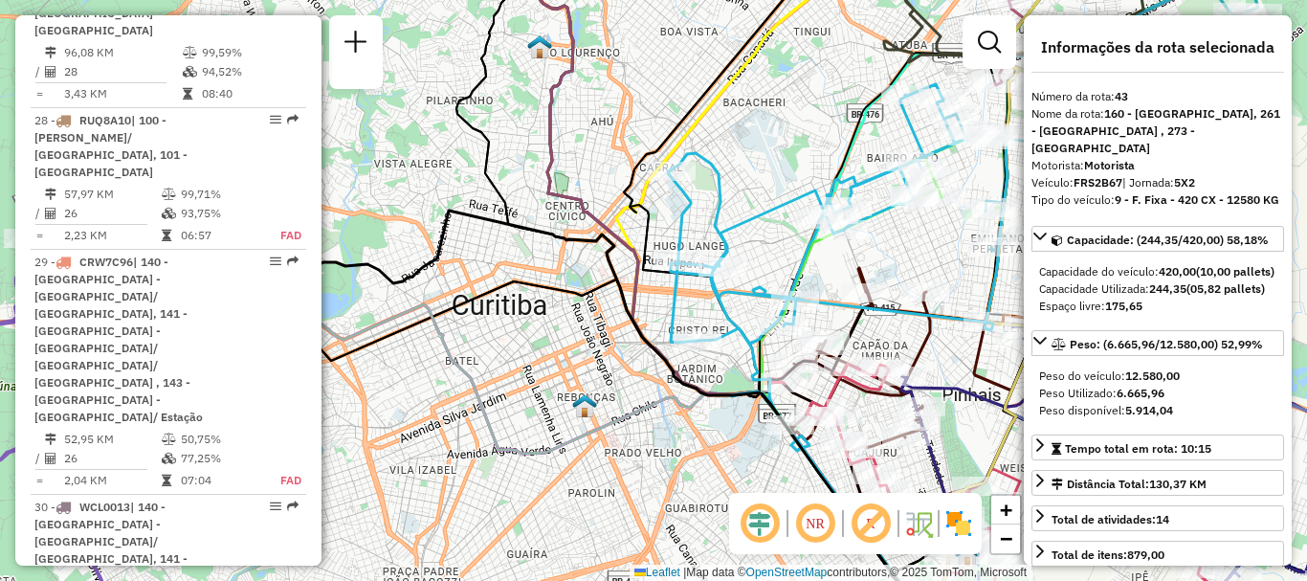
scroll to position [5781, 0]
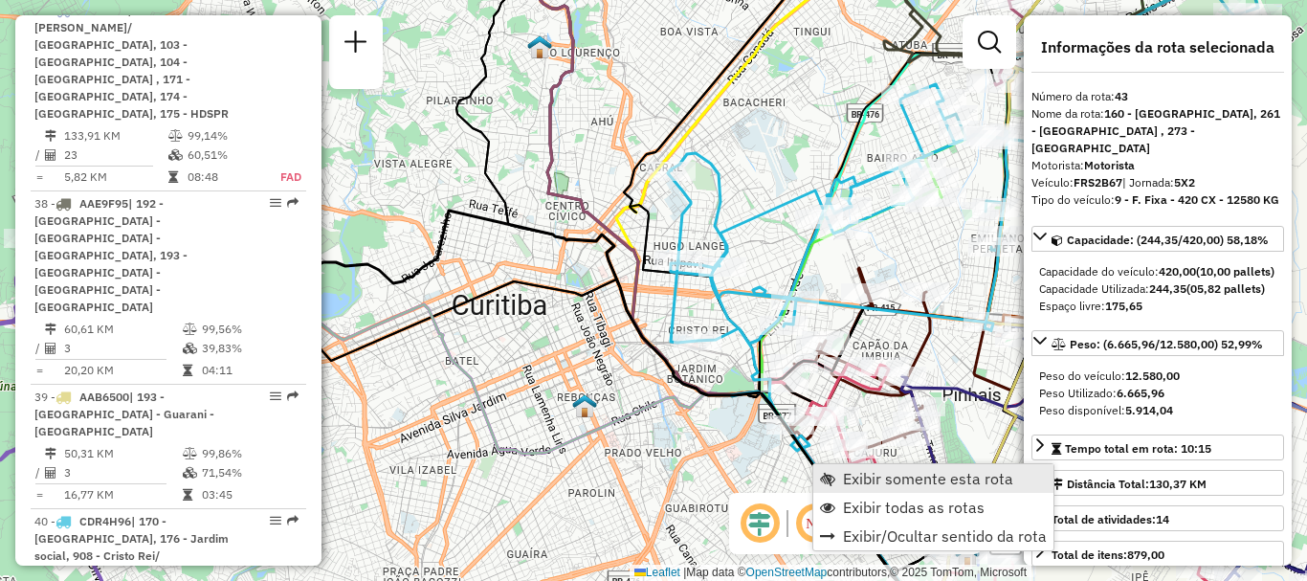
click at [859, 482] on span "Exibir somente esta rota" at bounding box center [928, 478] width 170 height 15
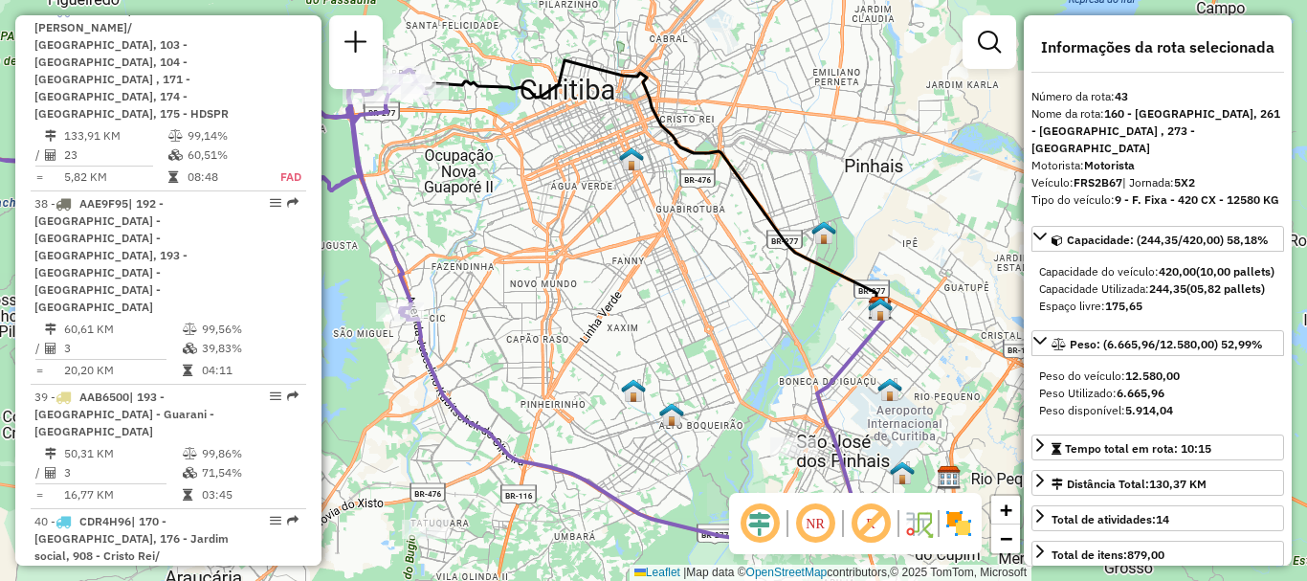
drag, startPoint x: 1023, startPoint y: 295, endPoint x: 795, endPoint y: 308, distance: 228.2
click at [795, 308] on div "Janela de atendimento Grade de atendimento Capacidade Transportadoras Veículos …" at bounding box center [653, 290] width 1307 height 581
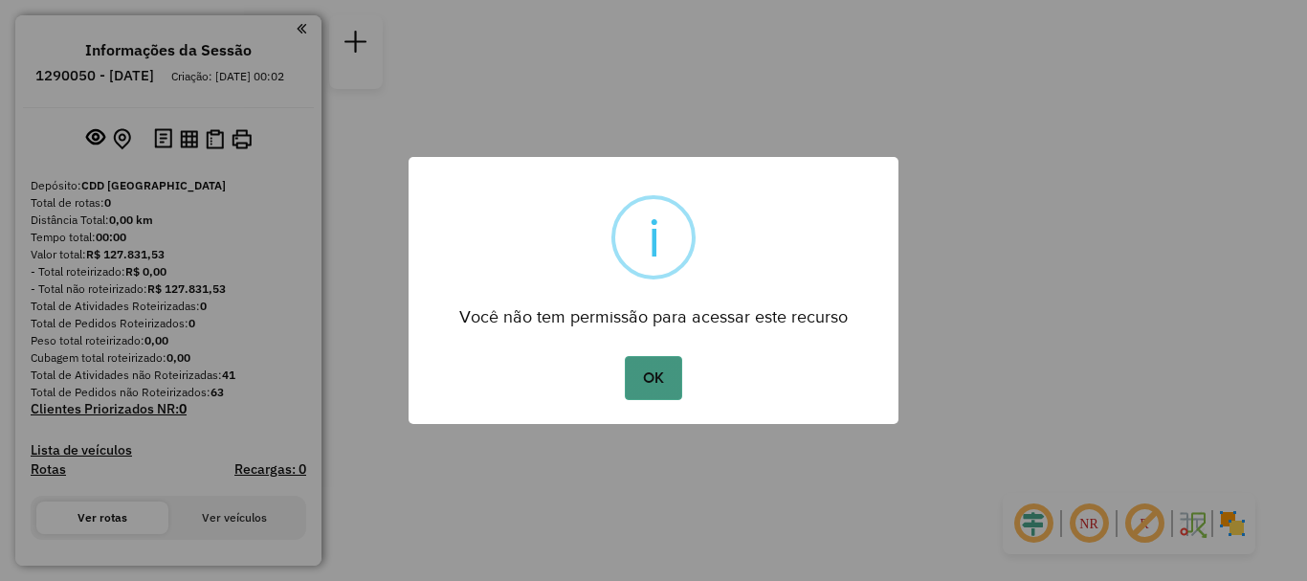
click at [666, 389] on button "OK" at bounding box center [653, 378] width 56 height 44
